Goal: Task Accomplishment & Management: Complete application form

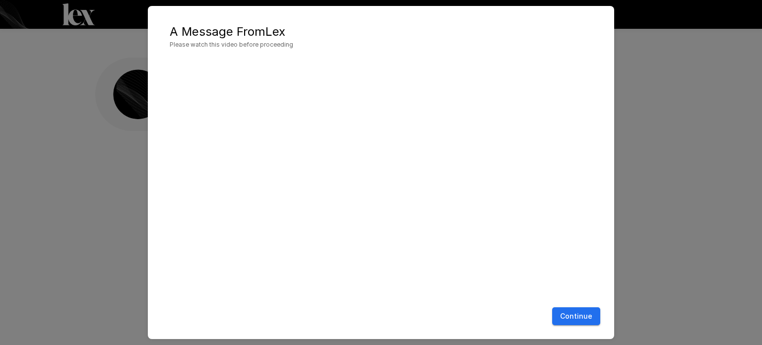
click at [575, 315] on button "Continue" at bounding box center [576, 316] width 48 height 18
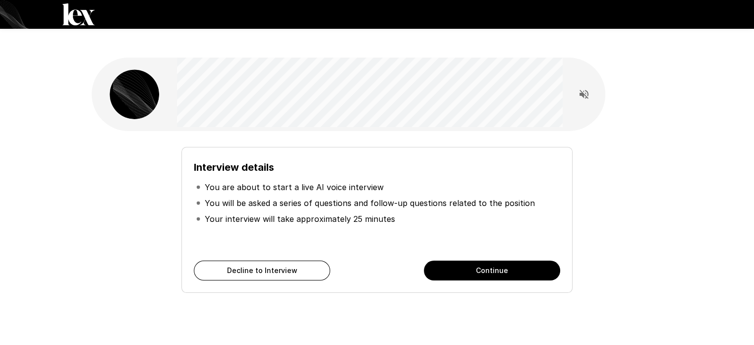
click at [492, 238] on div "Interview details You are about to start a live AI voice interview You will be …" at bounding box center [377, 220] width 391 height 146
click at [494, 260] on button "Continue" at bounding box center [492, 270] width 136 height 20
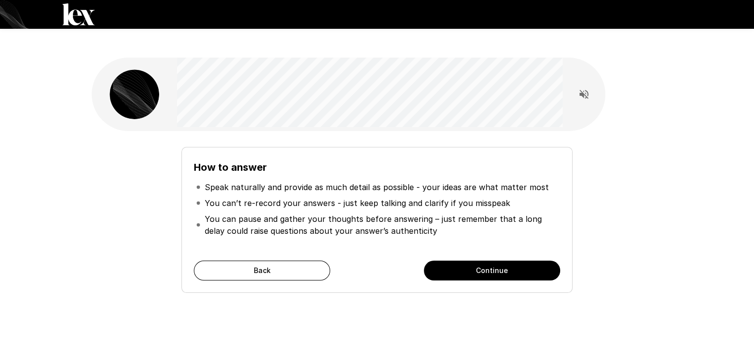
click at [476, 260] on button "Continue" at bounding box center [492, 270] width 136 height 20
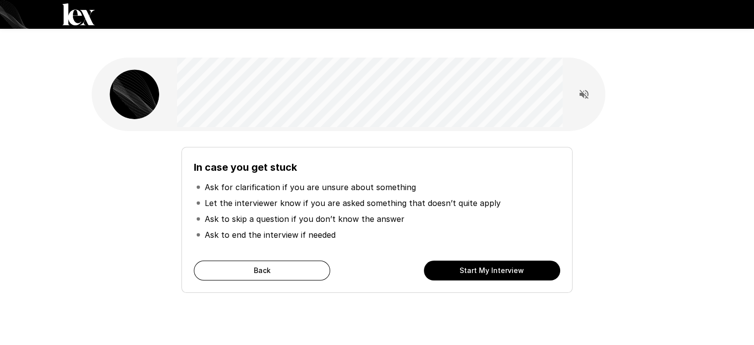
click at [476, 260] on button "Start My Interview" at bounding box center [492, 270] width 136 height 20
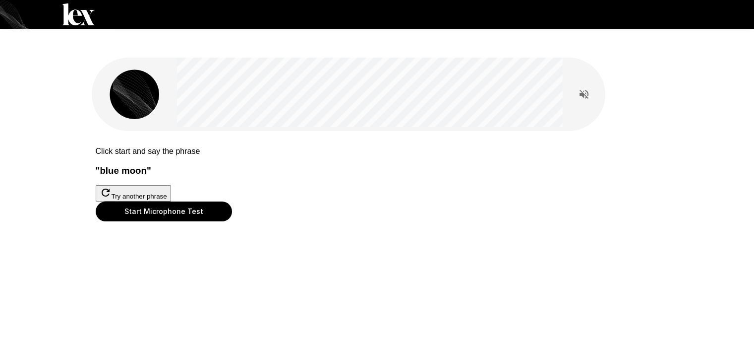
click at [232, 221] on button "Start Microphone Test" at bounding box center [164, 211] width 136 height 20
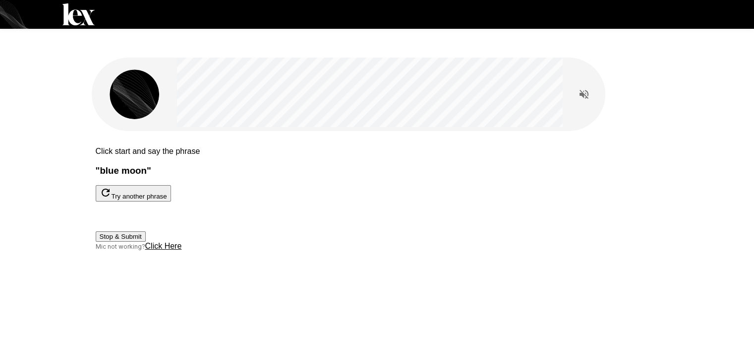
click at [146, 242] on button "Stop & Submit" at bounding box center [121, 236] width 50 height 10
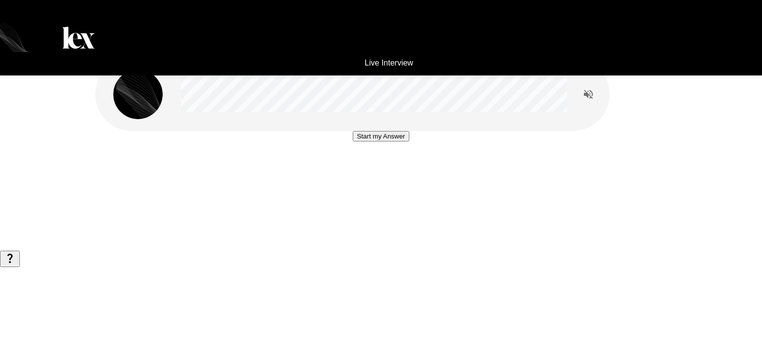
click at [373, 141] on button "Start my Answer" at bounding box center [381, 136] width 56 height 10
click at [373, 171] on button "Stop & Submit" at bounding box center [381, 166] width 50 height 10
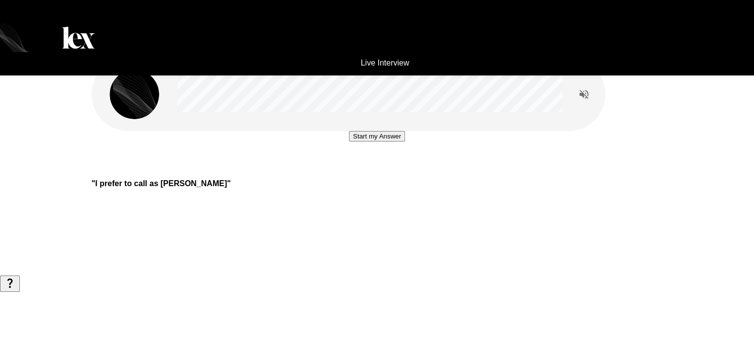
click at [374, 141] on button "Start my Answer" at bounding box center [377, 136] width 56 height 10
click at [375, 171] on button "Stop & Submit" at bounding box center [377, 166] width 50 height 10
click at [354, 141] on button "Start my Answer" at bounding box center [377, 136] width 56 height 10
click at [377, 171] on button "Stop & Submit" at bounding box center [377, 166] width 50 height 10
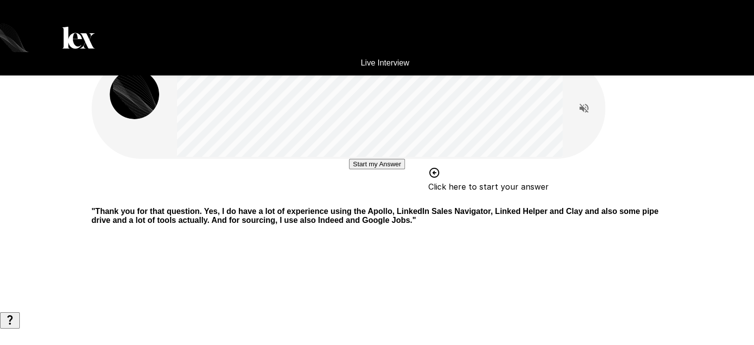
click at [363, 169] on button "Start my Answer" at bounding box center [377, 164] width 56 height 10
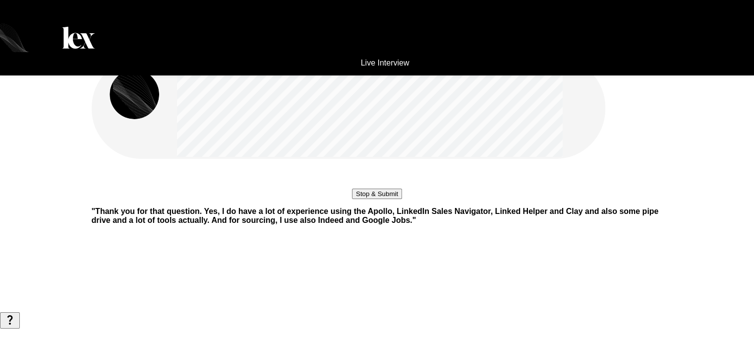
click at [368, 199] on button "Stop & Submit" at bounding box center [377, 194] width 50 height 10
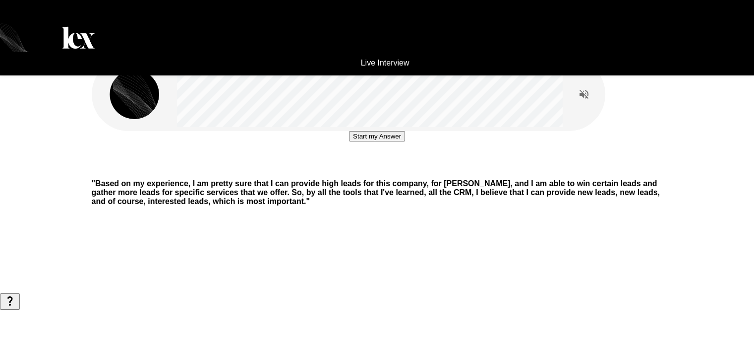
click at [379, 141] on button "Start my Answer" at bounding box center [377, 136] width 56 height 10
click at [379, 171] on button "Stop & Submit" at bounding box center [377, 166] width 50 height 10
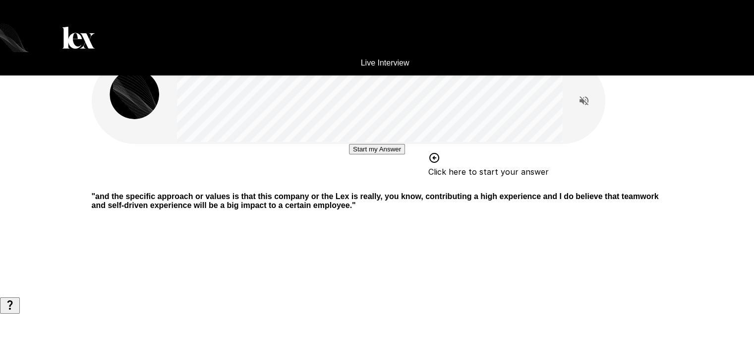
click at [378, 154] on button "Start my Answer" at bounding box center [377, 149] width 56 height 10
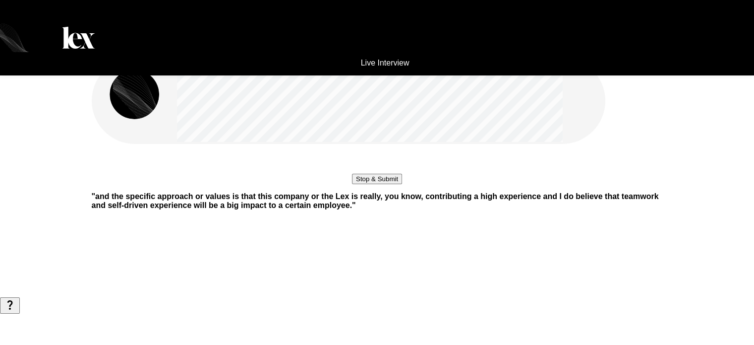
click at [373, 184] on button "Stop & Submit" at bounding box center [377, 179] width 50 height 10
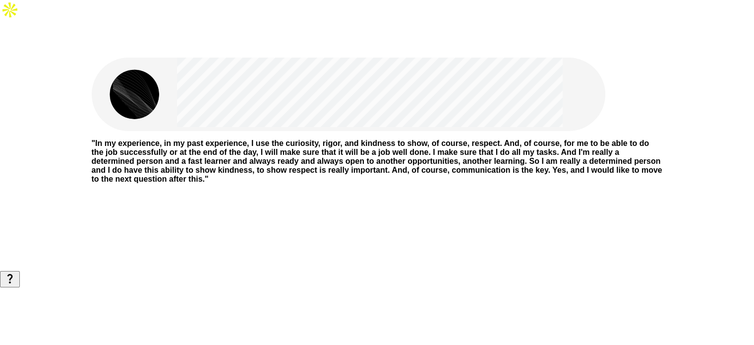
scroll to position [50, 0]
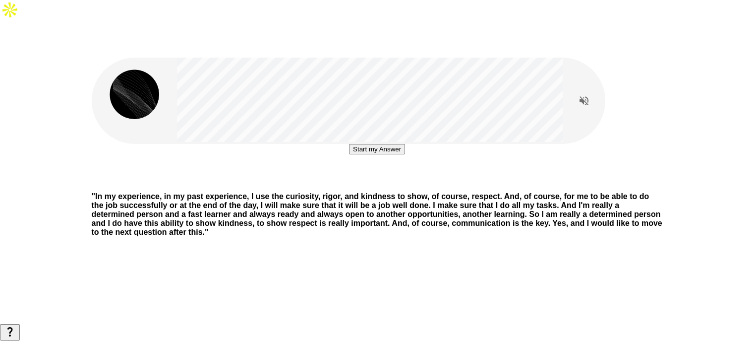
click at [405, 154] on button "Start my Answer" at bounding box center [377, 149] width 56 height 10
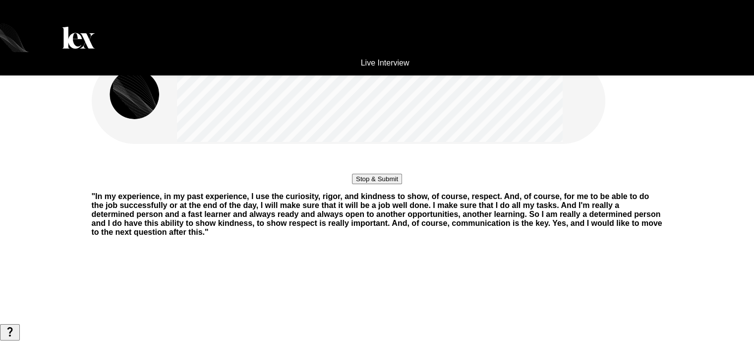
scroll to position [0, 0]
click at [394, 184] on button "Stop & Submit" at bounding box center [377, 179] width 50 height 10
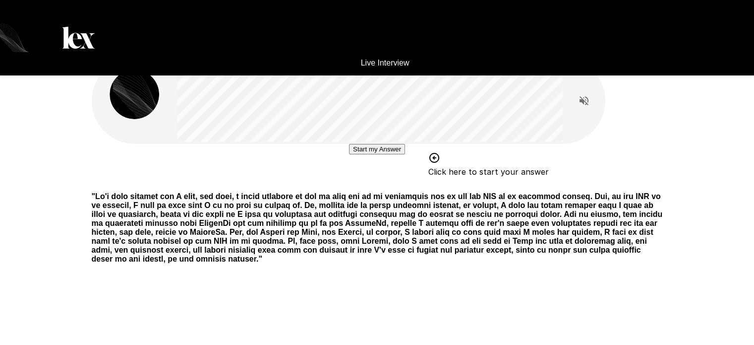
click at [355, 154] on button "Start my Answer" at bounding box center [377, 149] width 56 height 10
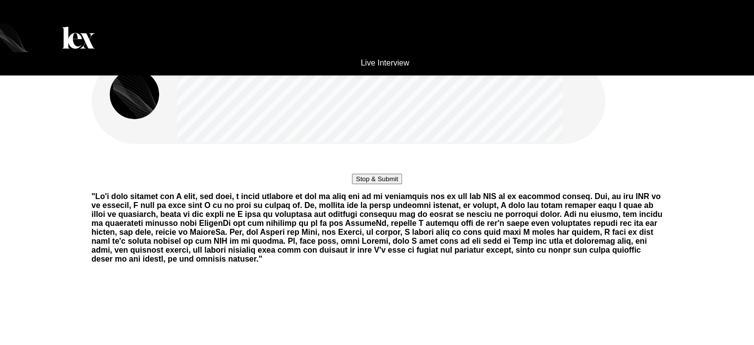
click at [352, 184] on button "Stop & Submit" at bounding box center [377, 179] width 50 height 10
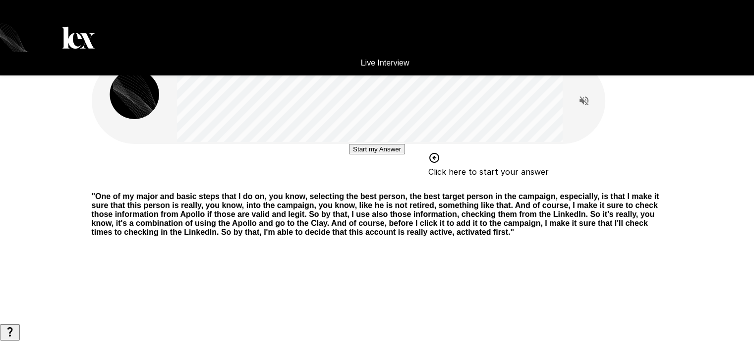
click at [349, 154] on button "Start my Answer" at bounding box center [377, 149] width 56 height 10
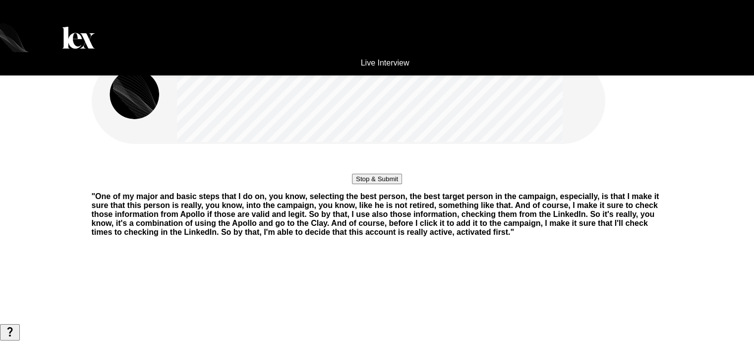
click at [352, 184] on button "Stop & Submit" at bounding box center [377, 179] width 50 height 10
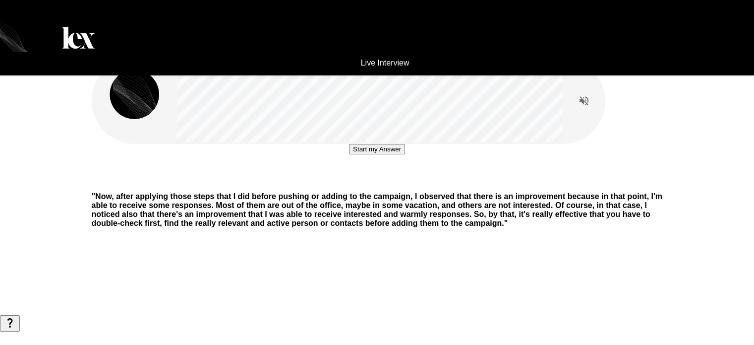
drag, startPoint x: 369, startPoint y: 234, endPoint x: 369, endPoint y: 229, distance: 5.5
click at [369, 154] on button "Start my Answer" at bounding box center [377, 149] width 56 height 10
click at [365, 184] on button "Stop & Submit" at bounding box center [377, 179] width 50 height 10
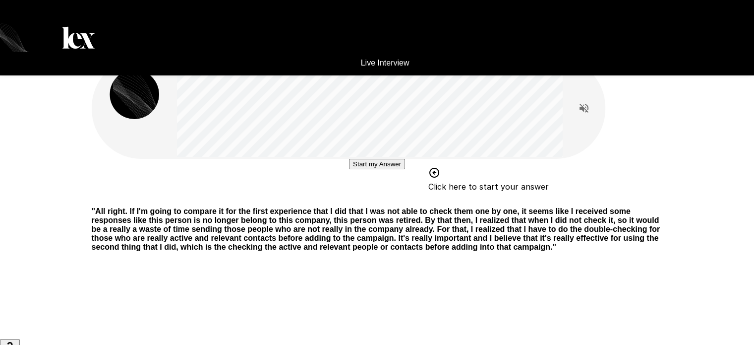
click at [372, 169] on button "Start my Answer" at bounding box center [377, 164] width 56 height 10
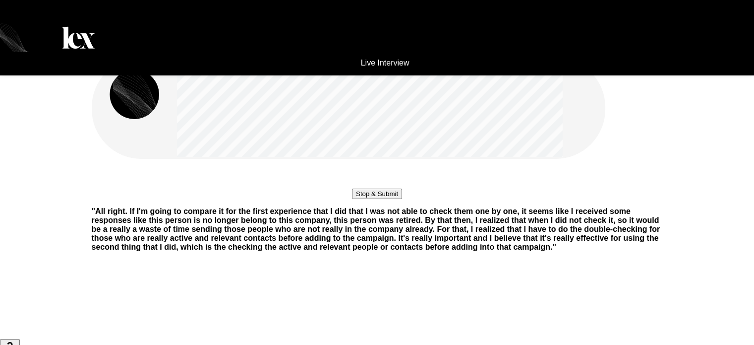
click at [352, 199] on button "Stop & Submit" at bounding box center [377, 194] width 50 height 10
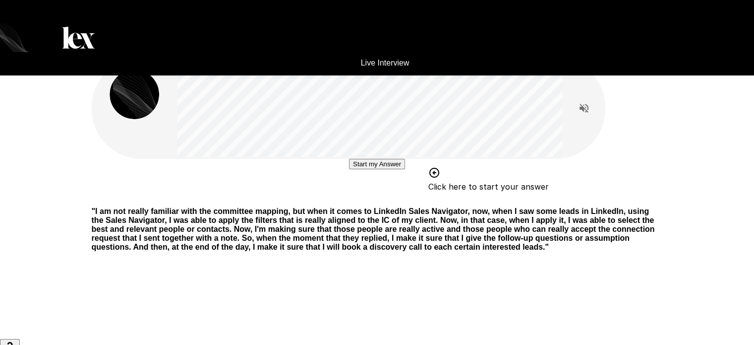
click at [349, 169] on button "Start my Answer" at bounding box center [377, 164] width 56 height 10
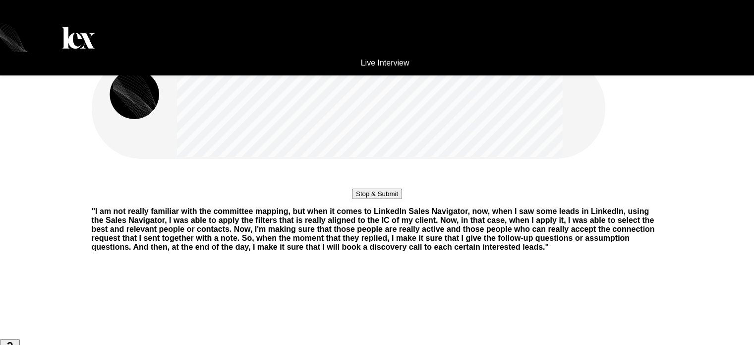
click at [352, 199] on button "Stop & Submit" at bounding box center [377, 194] width 50 height 10
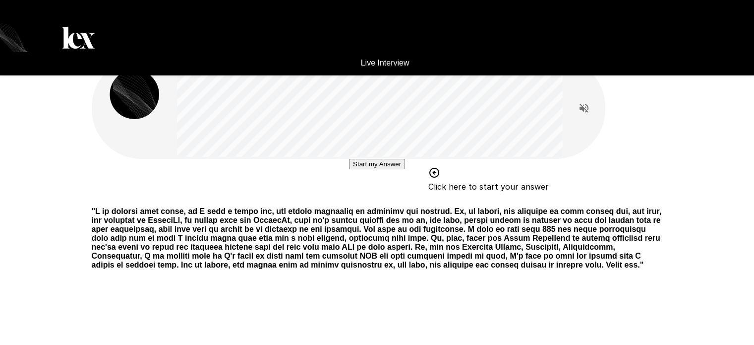
click at [349, 169] on button "Start my Answer" at bounding box center [377, 164] width 56 height 10
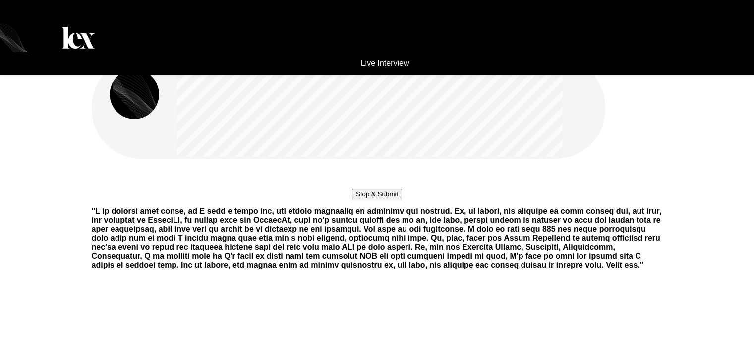
click at [352, 199] on button "Stop & Submit" at bounding box center [377, 194] width 50 height 10
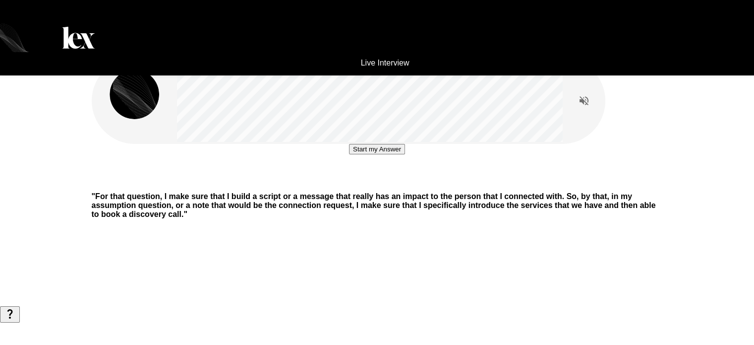
click at [349, 154] on button "Start my Answer" at bounding box center [377, 149] width 56 height 10
click at [352, 184] on button "Stop & Submit" at bounding box center [377, 179] width 50 height 10
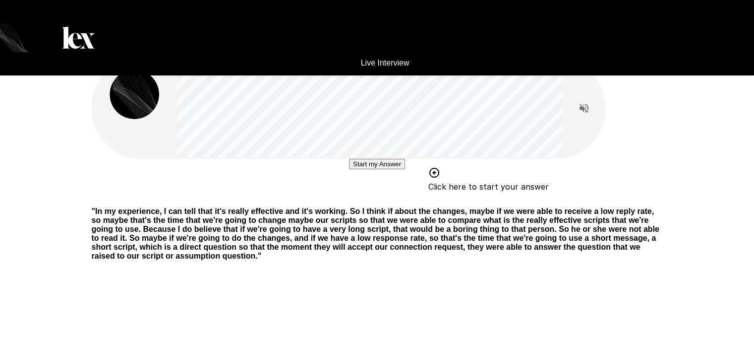
click at [349, 169] on button "Start my Answer" at bounding box center [377, 164] width 56 height 10
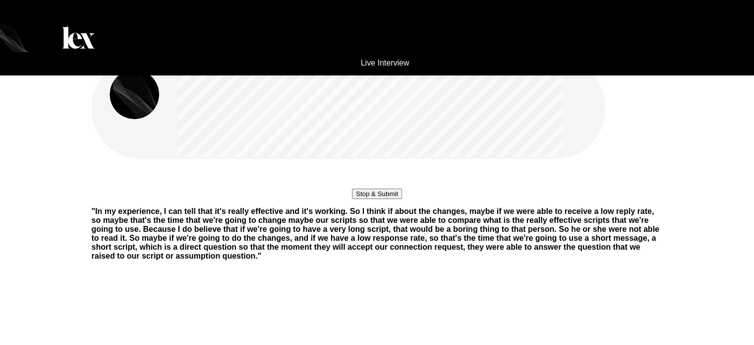
click at [360, 199] on button "Stop & Submit" at bounding box center [377, 194] width 50 height 10
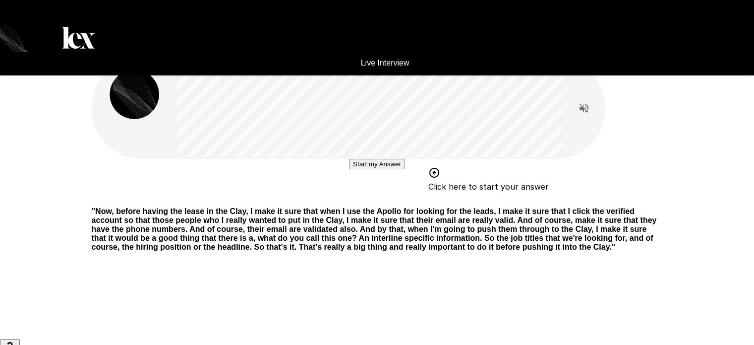
click at [360, 169] on button "Start my Answer" at bounding box center [377, 164] width 56 height 10
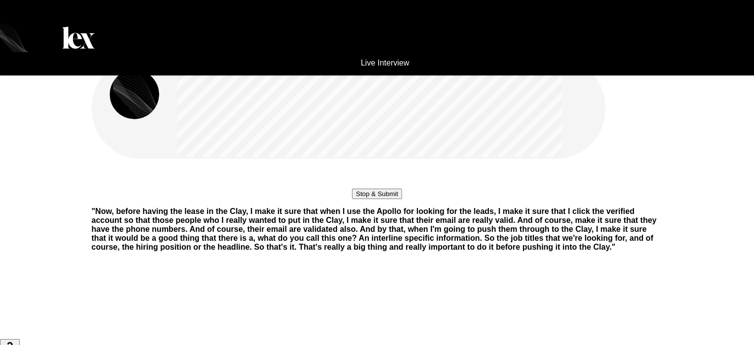
click at [363, 199] on button "Stop & Submit" at bounding box center [377, 194] width 50 height 10
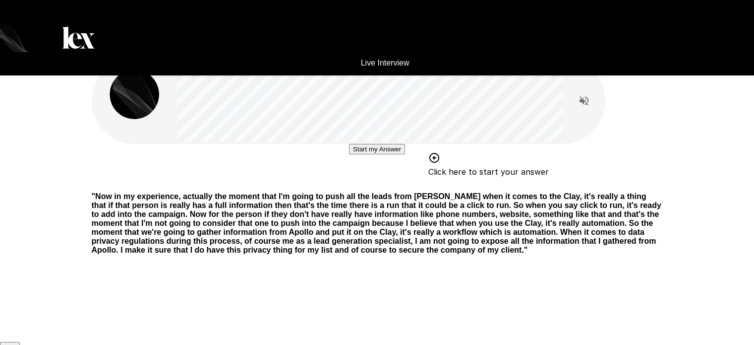
click at [393, 154] on button "Start my Answer" at bounding box center [377, 149] width 56 height 10
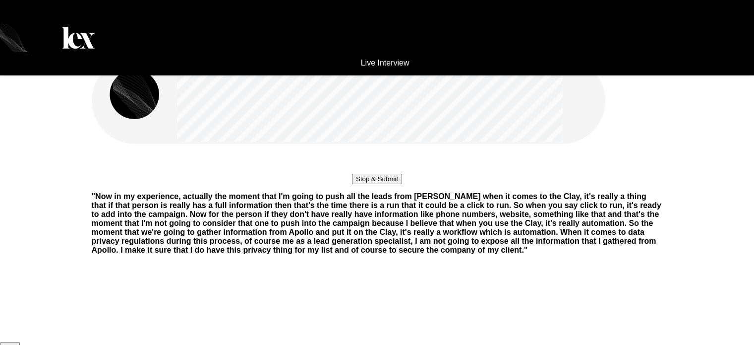
click at [393, 184] on button "Stop & Submit" at bounding box center [377, 179] width 50 height 10
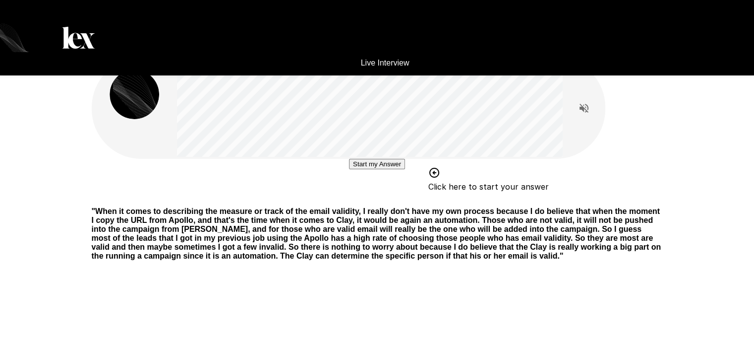
click at [385, 169] on button "Start my Answer" at bounding box center [377, 164] width 56 height 10
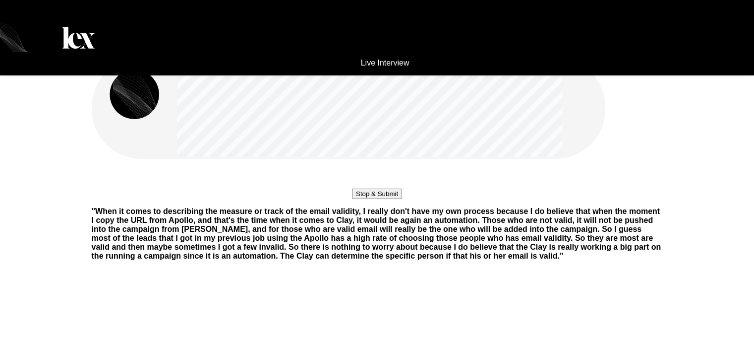
click at [392, 199] on button "Stop & Submit" at bounding box center [377, 194] width 50 height 10
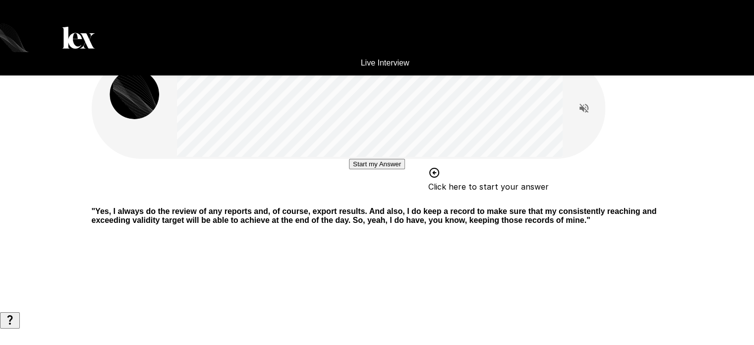
click at [349, 169] on button "Start my Answer" at bounding box center [377, 164] width 56 height 10
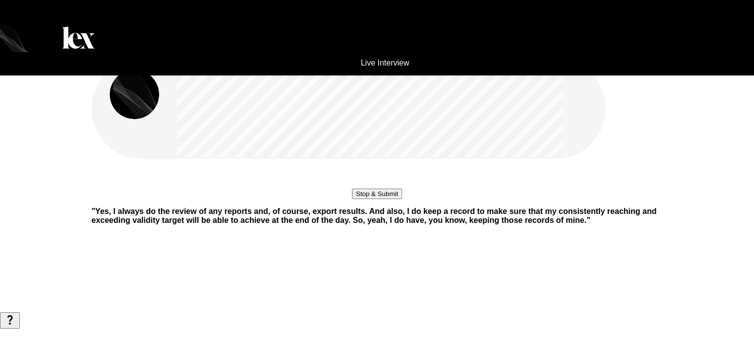
click at [352, 199] on div "Stop & Submit" at bounding box center [377, 179] width 50 height 40
click at [352, 199] on button "Stop & Submit" at bounding box center [377, 194] width 50 height 10
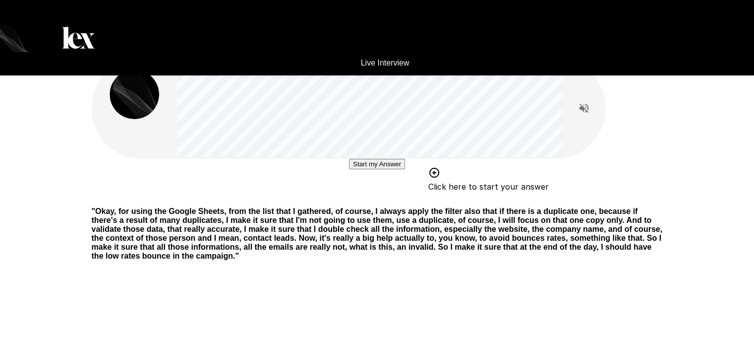
click at [354, 169] on button "Start my Answer" at bounding box center [377, 164] width 56 height 10
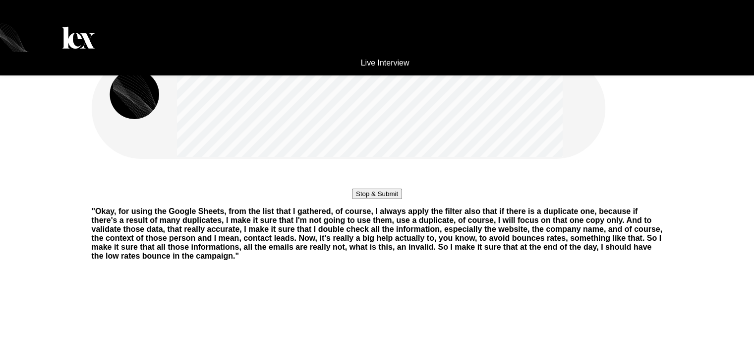
click at [357, 199] on button "Stop & Submit" at bounding box center [377, 194] width 50 height 10
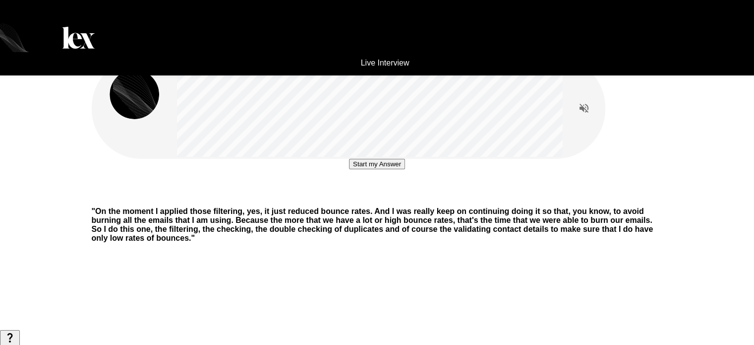
click at [393, 169] on button "Start my Answer" at bounding box center [377, 164] width 56 height 10
click at [393, 199] on button "Stop & Submit" at bounding box center [377, 194] width 50 height 10
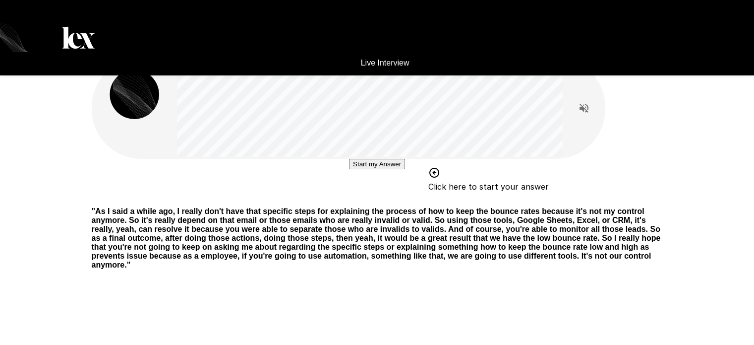
click at [349, 169] on button "Start my Answer" at bounding box center [377, 164] width 56 height 10
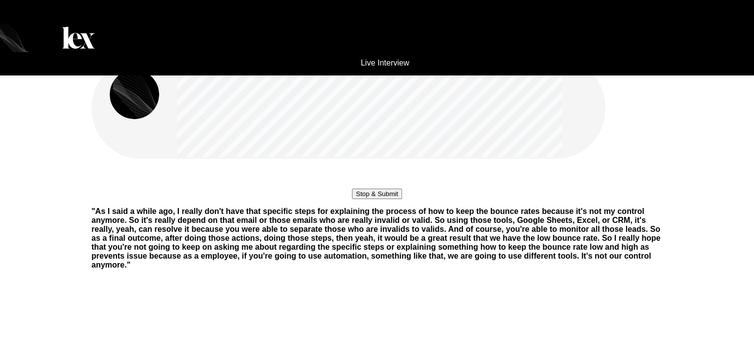
click at [361, 199] on button "Stop & Submit" at bounding box center [377, 194] width 50 height 10
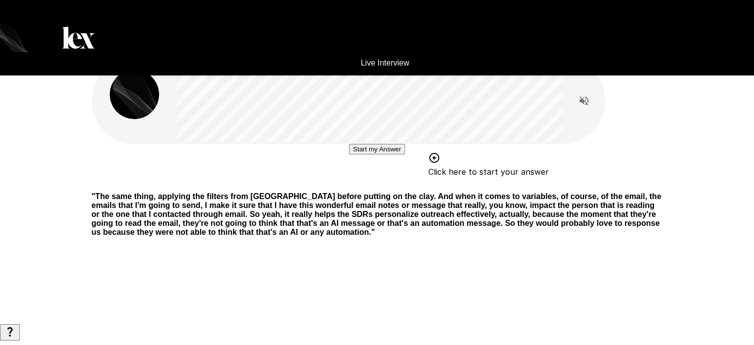
click at [364, 154] on button "Start my Answer" at bounding box center [377, 149] width 56 height 10
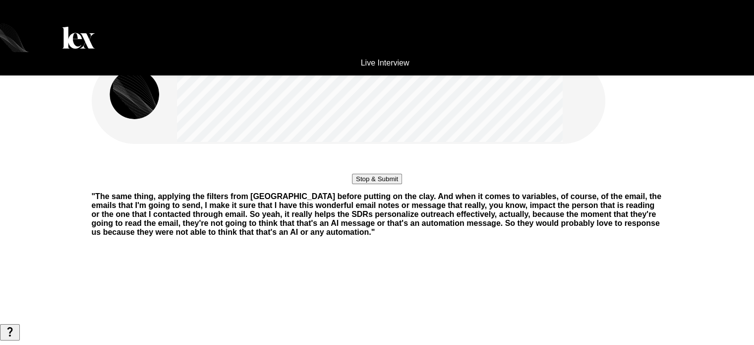
click at [395, 184] on button "Stop & Submit" at bounding box center [377, 179] width 50 height 10
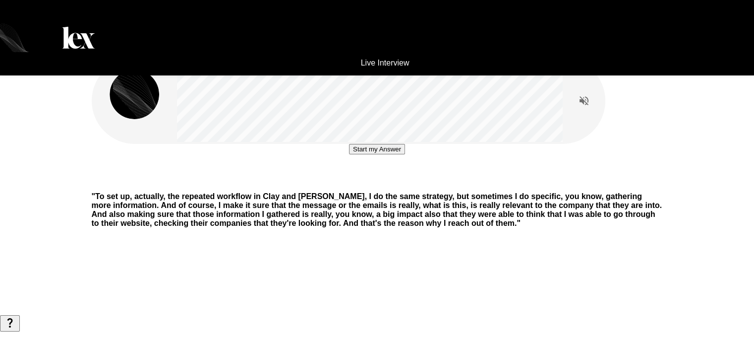
click at [349, 154] on button "Start my Answer" at bounding box center [377, 149] width 56 height 10
click at [352, 184] on button "Stop & Submit" at bounding box center [377, 179] width 50 height 10
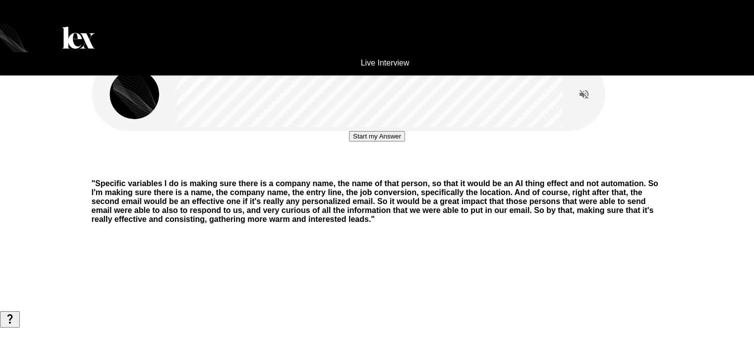
click at [367, 141] on button "Start my Answer" at bounding box center [377, 136] width 56 height 10
click at [383, 171] on button "Stop & Submit" at bounding box center [377, 166] width 50 height 10
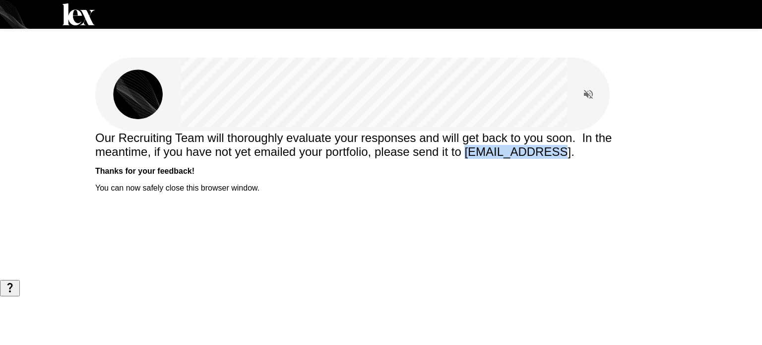
drag, startPoint x: 528, startPoint y: 150, endPoint x: 620, endPoint y: 148, distance: 91.8
click at [615, 148] on span "Our Recruiting Team will thoroughly evaluate your responses and will get back t…" at bounding box center [355, 144] width 520 height 27
copy span "[EMAIL_ADDRESS]"
